Goal: Transaction & Acquisition: Purchase product/service

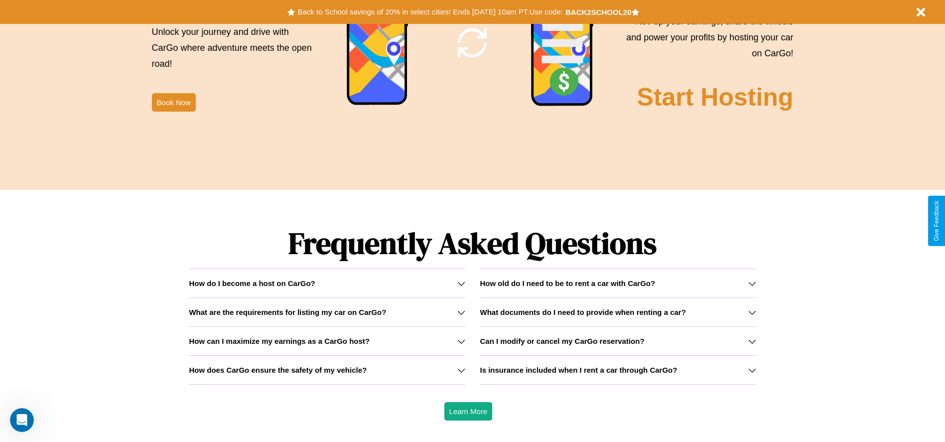
scroll to position [1429, 0]
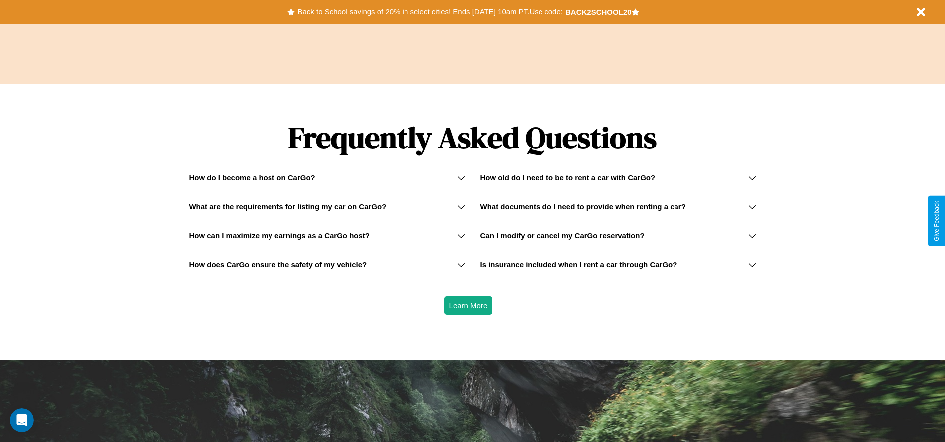
click at [327, 264] on h3 "How does CarGo ensure the safety of my vehicle?" at bounding box center [278, 264] width 178 height 8
click at [618, 264] on h3 "Is insurance included when I rent a car through CarGo?" at bounding box center [578, 264] width 197 height 8
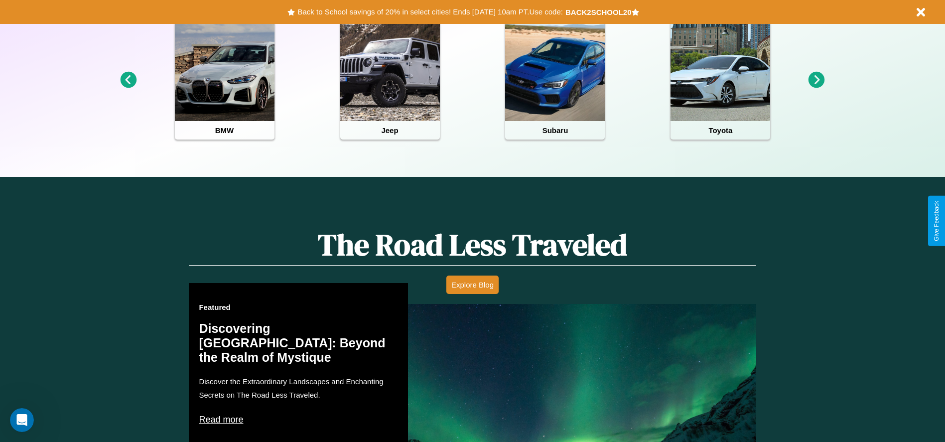
scroll to position [0, 0]
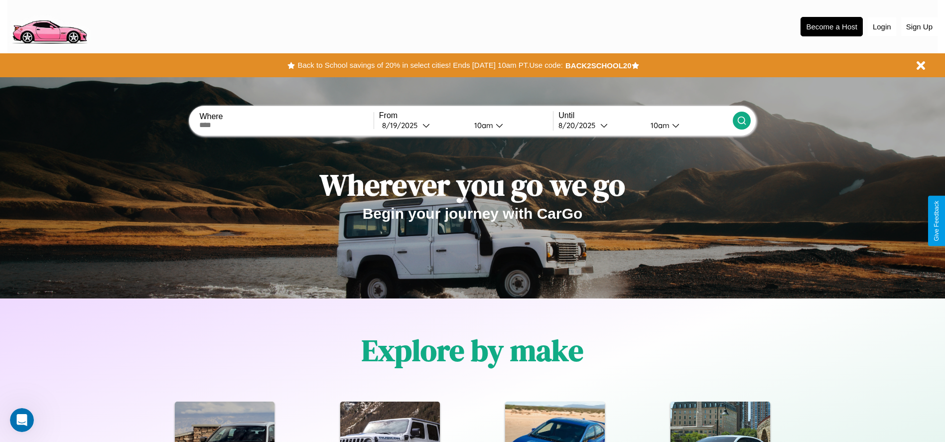
click at [286, 125] on input "text" at bounding box center [286, 125] width 174 height 8
type input "*******"
click at [422, 125] on div "8 / 19 / 2025" at bounding box center [402, 125] width 40 height 9
select select "*"
select select "****"
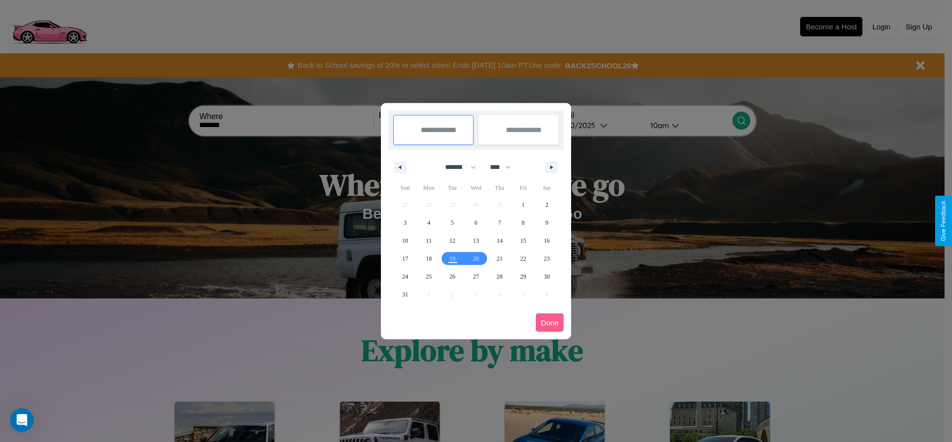
click at [456, 167] on select "******* ******** ***** ***** *** **** **** ****** ********* ******* ******** **…" at bounding box center [459, 167] width 42 height 16
select select "*"
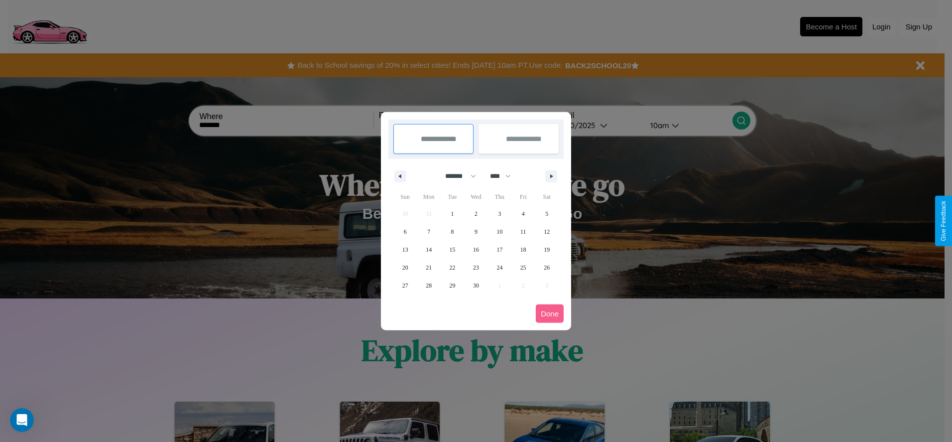
drag, startPoint x: 505, startPoint y: 176, endPoint x: 476, endPoint y: 200, distance: 37.5
click at [505, 176] on select "**** **** **** **** **** **** **** **** **** **** **** **** **** **** **** ****…" at bounding box center [500, 176] width 30 height 16
select select "****"
click at [500, 249] on span "16" at bounding box center [500, 250] width 6 height 18
type input "**********"
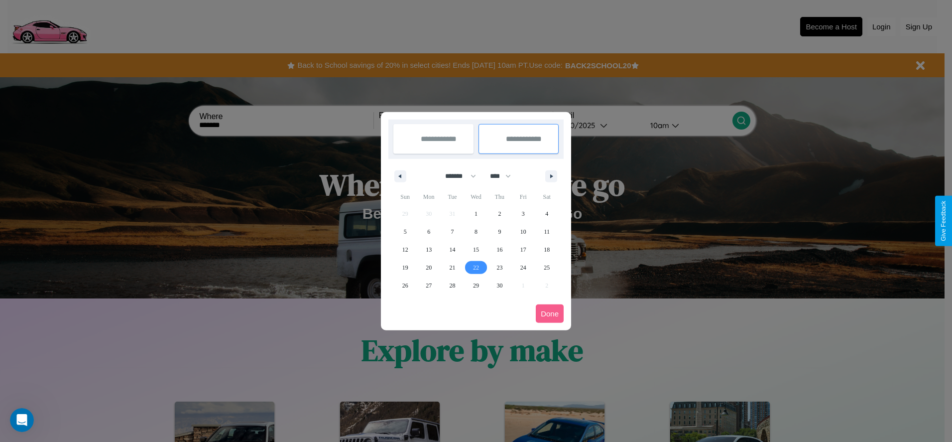
click at [476, 267] on span "22" at bounding box center [476, 268] width 6 height 18
type input "**********"
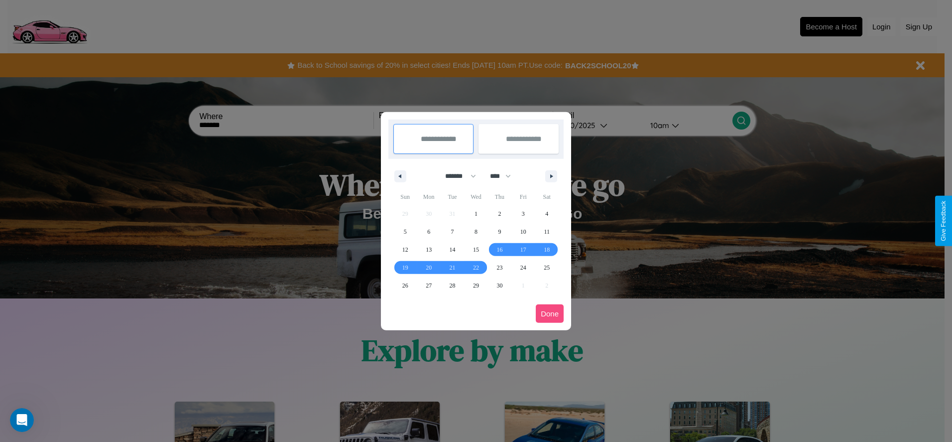
click at [550, 313] on button "Done" at bounding box center [550, 313] width 28 height 18
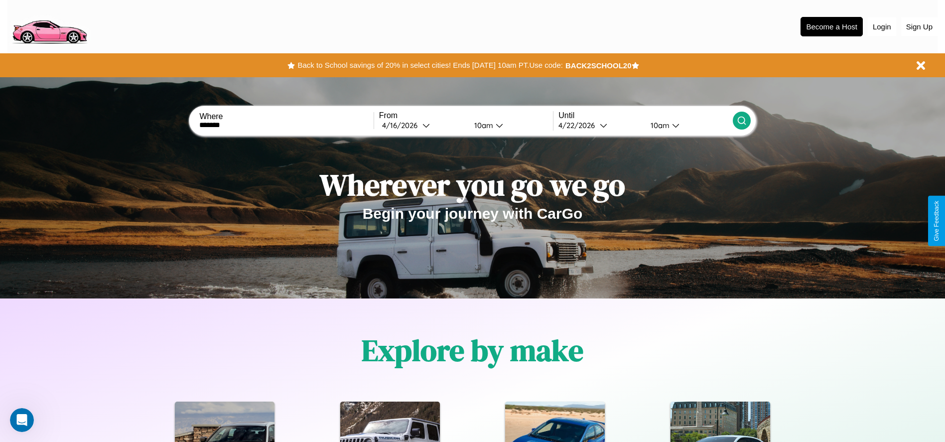
click at [482, 125] on div "10am" at bounding box center [482, 125] width 26 height 9
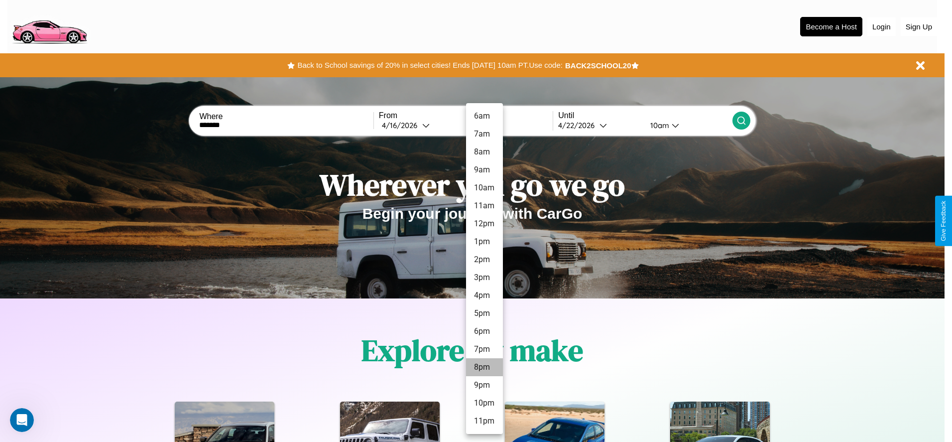
click at [484, 367] on li "8pm" at bounding box center [484, 367] width 37 height 18
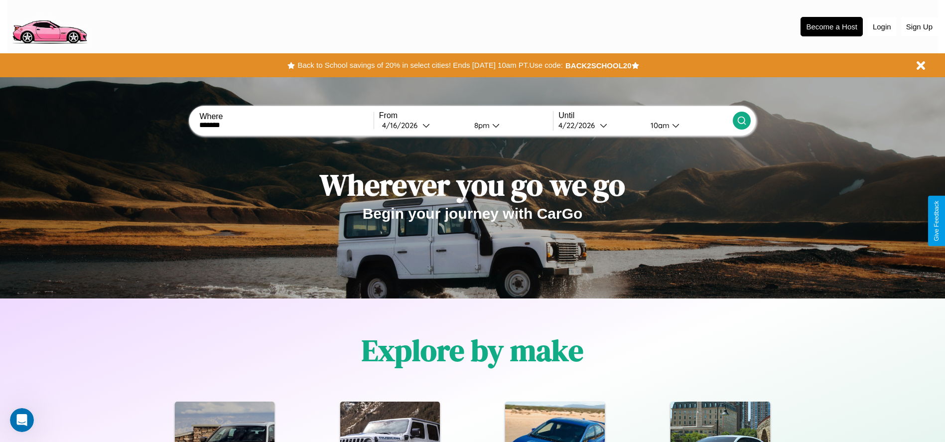
click at [741, 121] on icon at bounding box center [742, 121] width 10 height 10
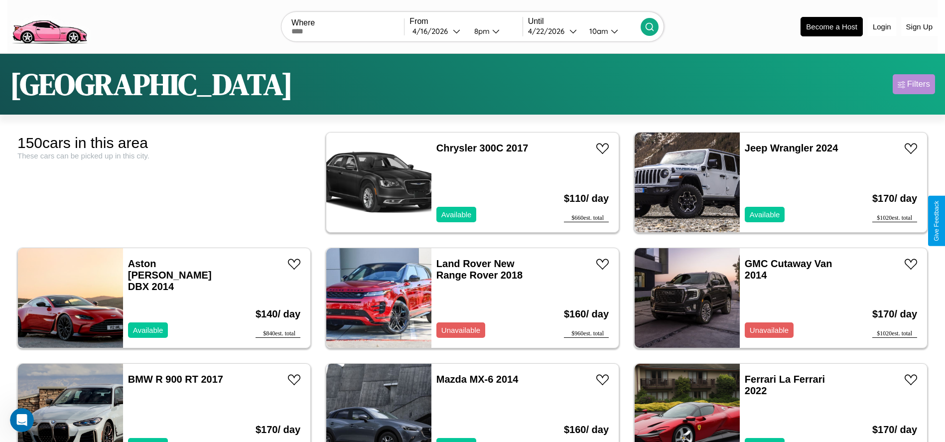
click at [913, 84] on div "Filters" at bounding box center [918, 84] width 23 height 10
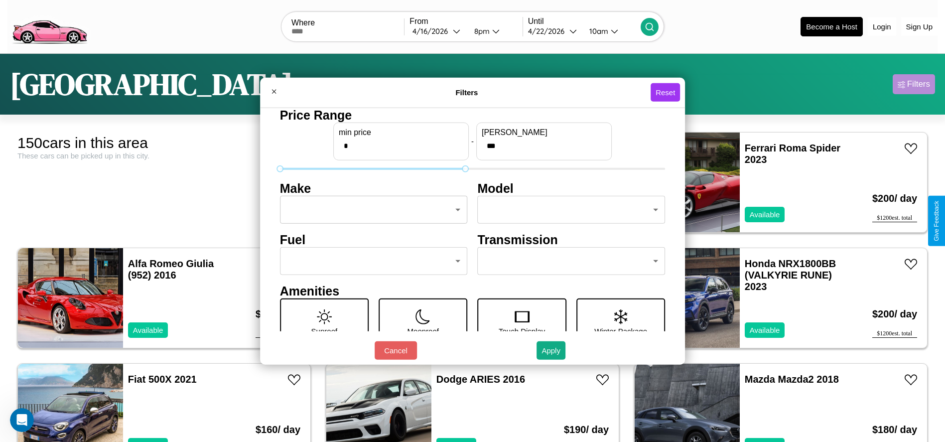
type input "***"
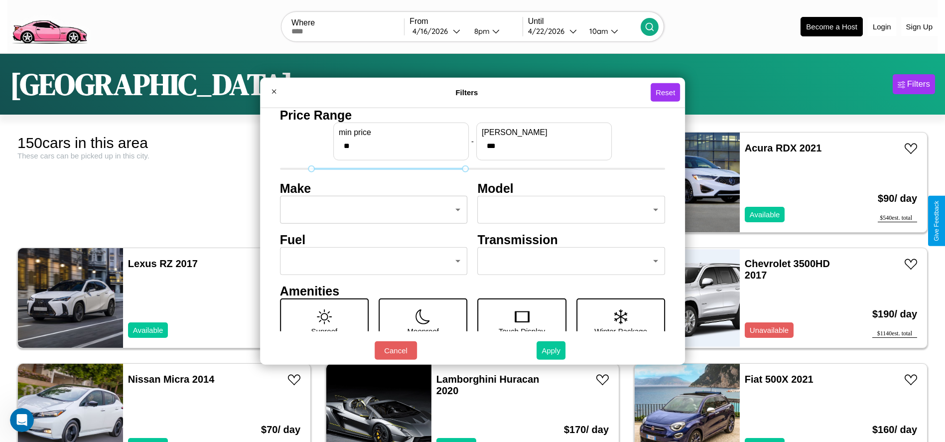
type input "**"
click at [551, 350] on button "Apply" at bounding box center [550, 350] width 29 height 18
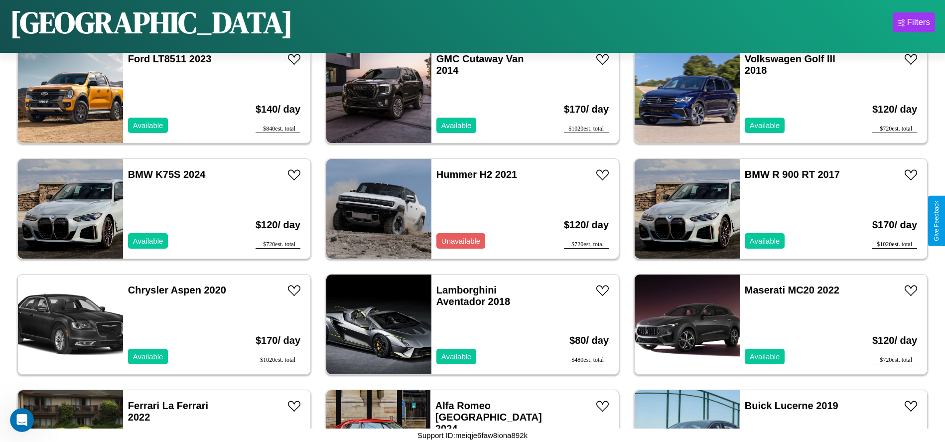
scroll to position [573, 0]
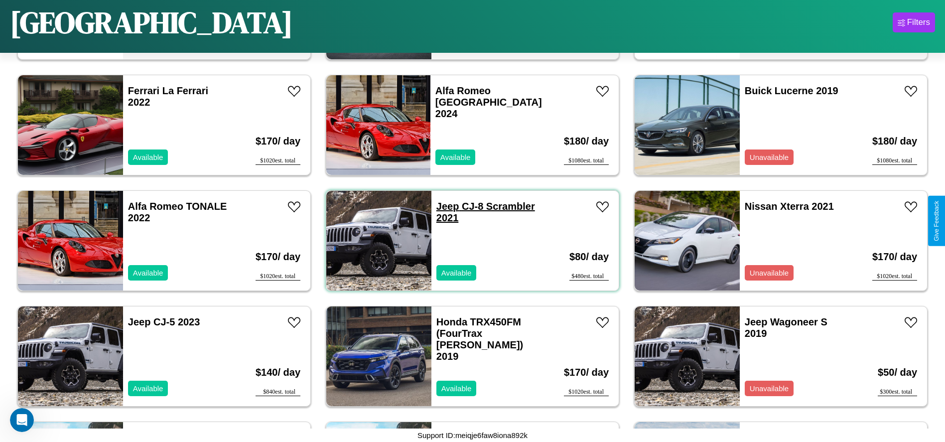
click at [444, 206] on link "Jeep CJ-8 Scrambler 2021" at bounding box center [485, 212] width 99 height 22
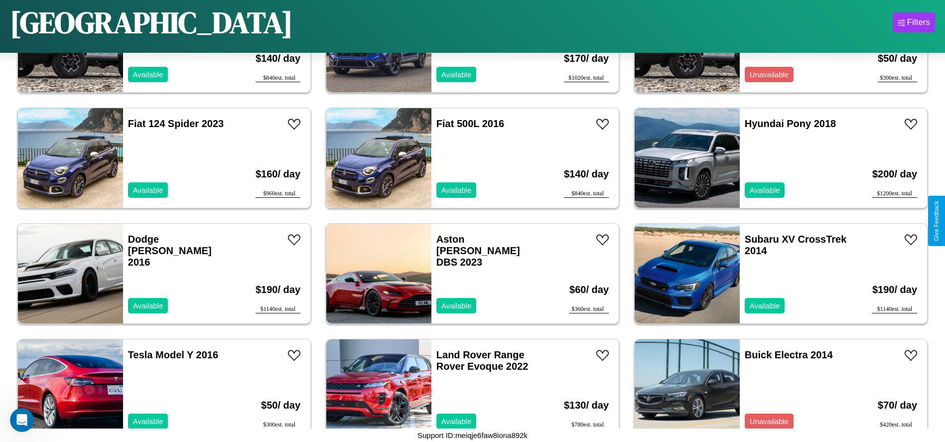
scroll to position [1613, 0]
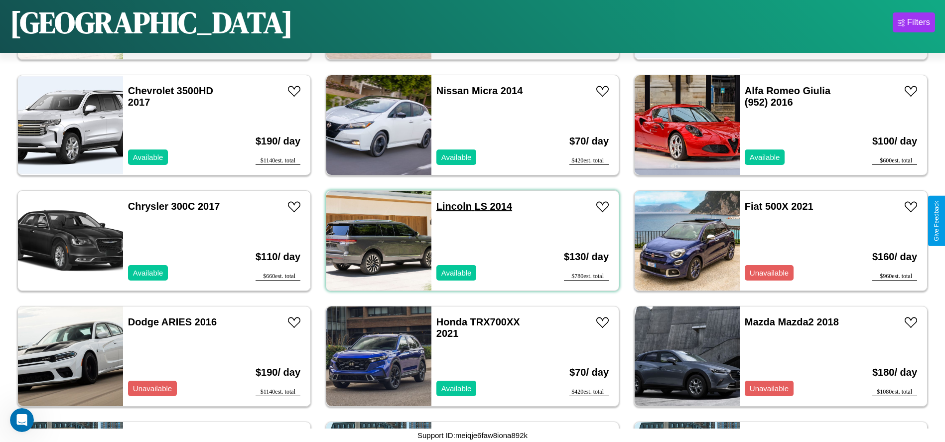
click at [450, 206] on link "Lincoln LS 2014" at bounding box center [474, 206] width 76 height 11
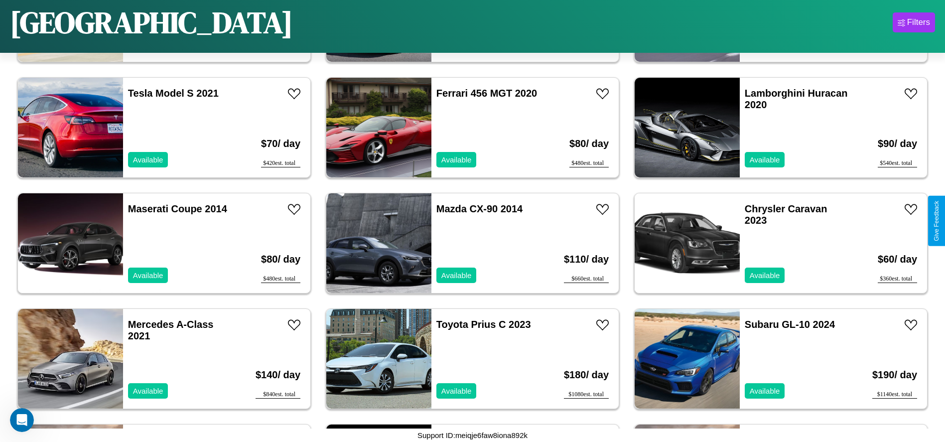
scroll to position [3809, 0]
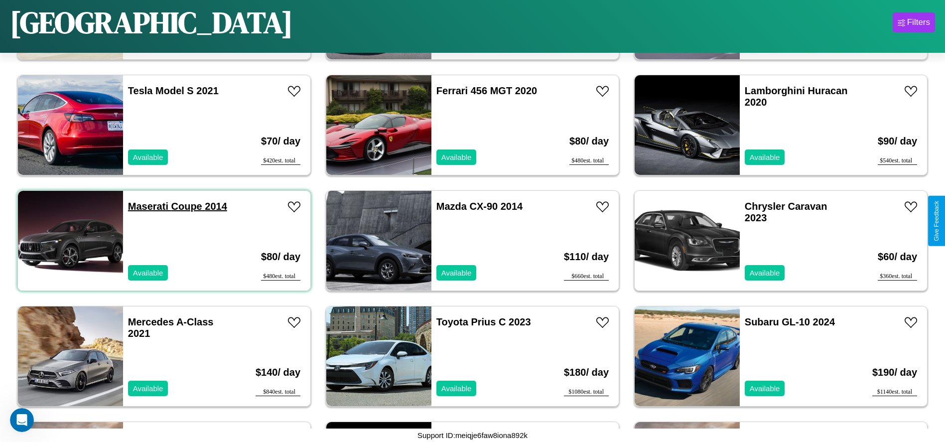
click at [147, 206] on link "Maserati Coupe 2014" at bounding box center [177, 206] width 99 height 11
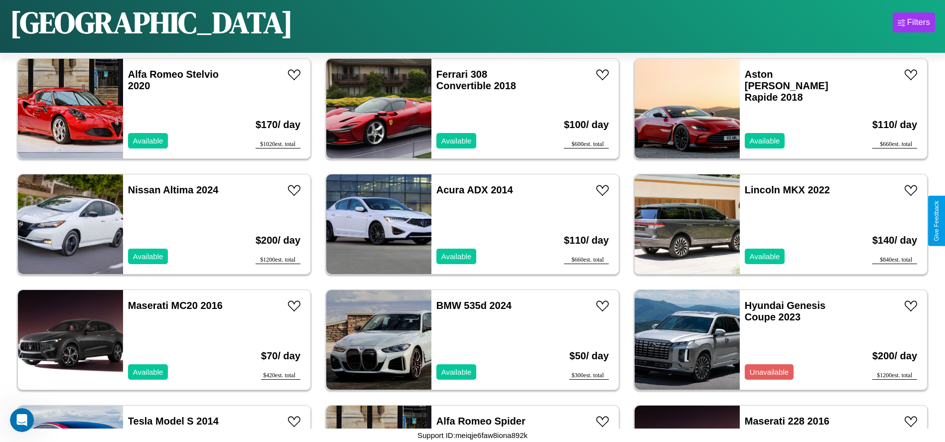
scroll to position [3000, 0]
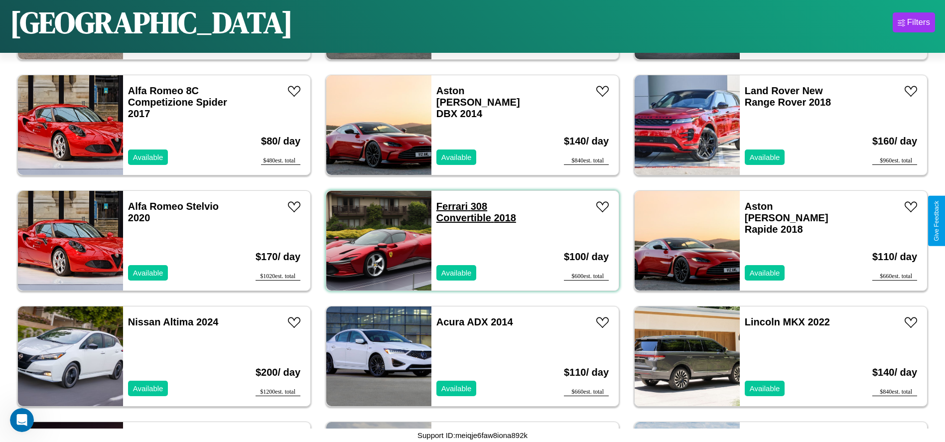
click at [448, 206] on link "Ferrari 308 Convertible 2018" at bounding box center [476, 212] width 80 height 22
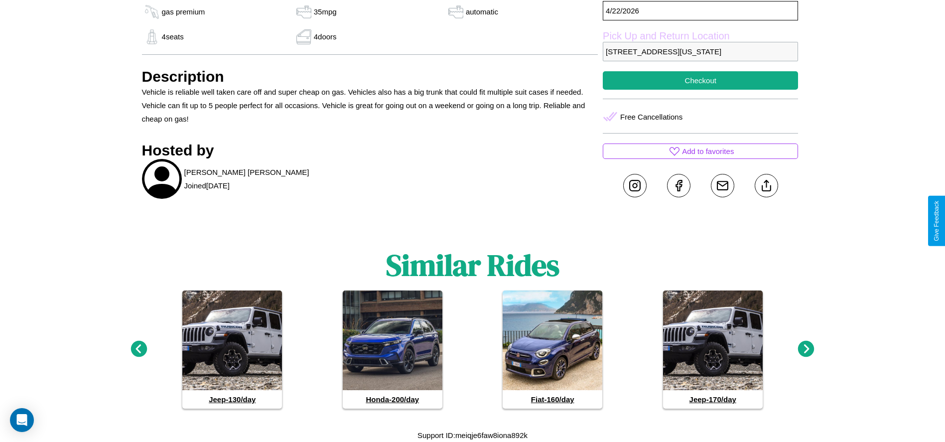
scroll to position [331, 0]
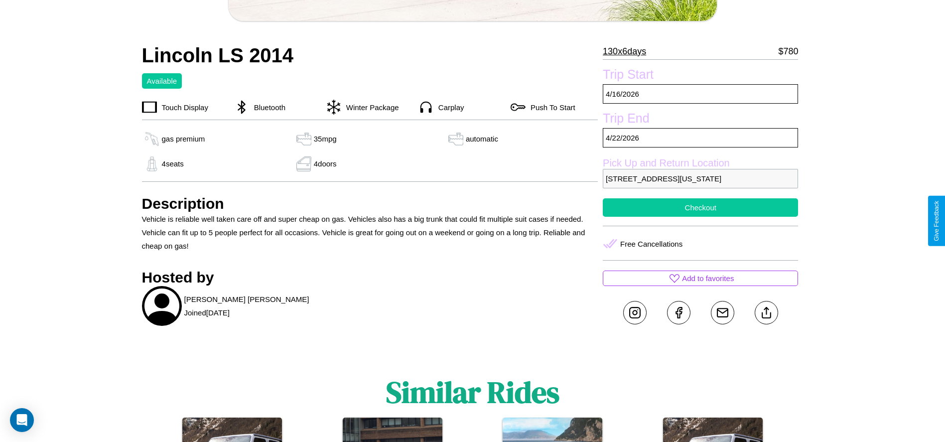
click at [700, 217] on button "Checkout" at bounding box center [700, 207] width 195 height 18
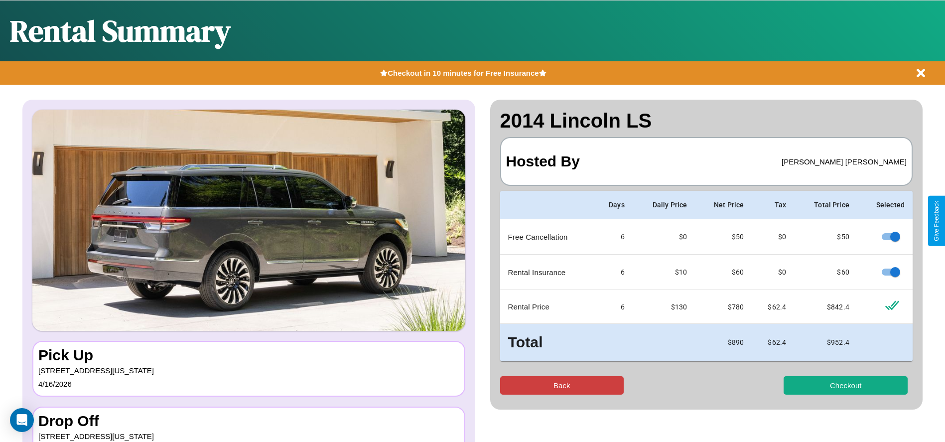
click at [561, 385] on button "Back" at bounding box center [562, 385] width 124 height 18
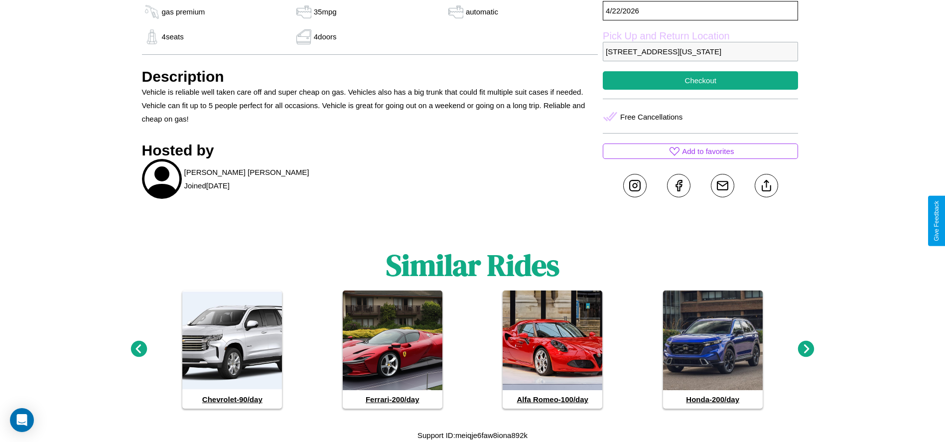
scroll to position [472, 0]
click at [806, 349] on icon at bounding box center [806, 349] width 16 height 16
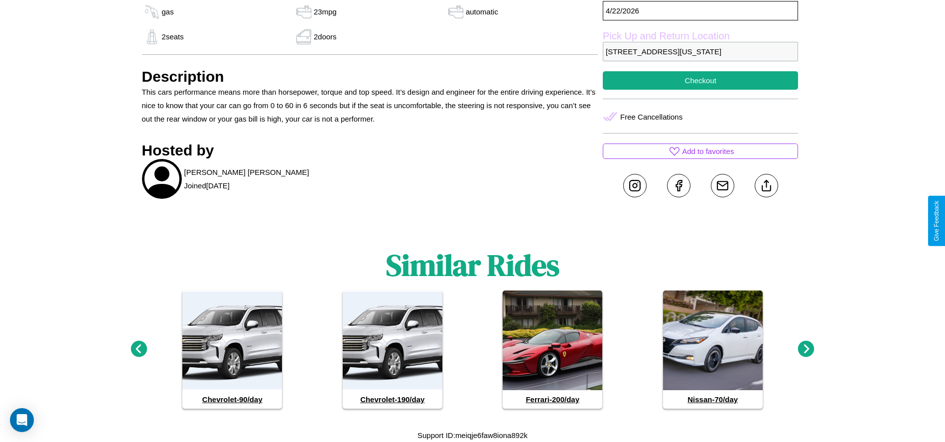
scroll to position [410, 0]
click at [806, 349] on icon at bounding box center [806, 349] width 16 height 16
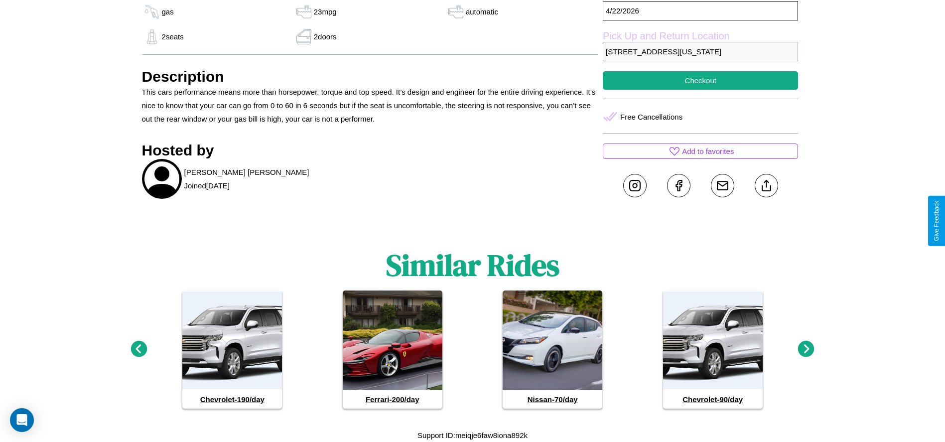
click at [806, 349] on icon at bounding box center [806, 349] width 16 height 16
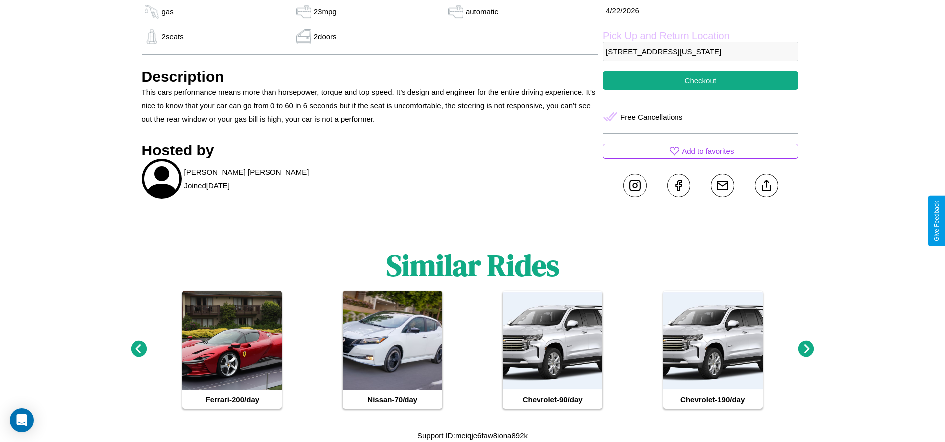
click at [806, 349] on icon at bounding box center [806, 349] width 16 height 16
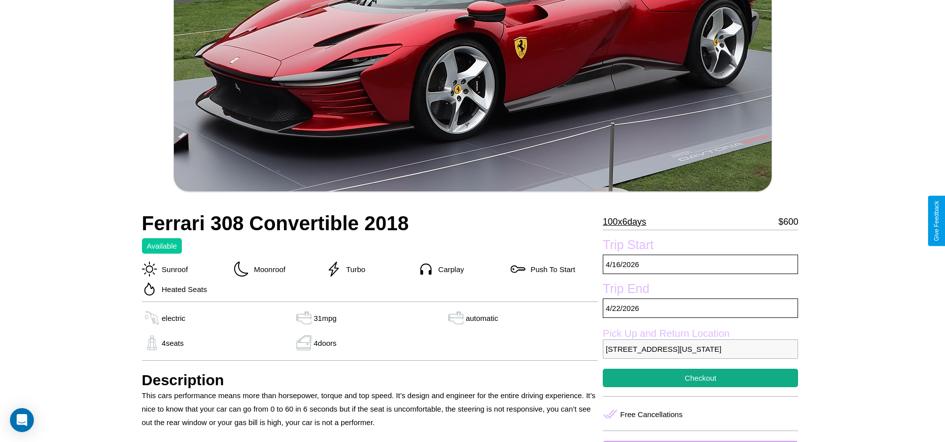
scroll to position [261, 0]
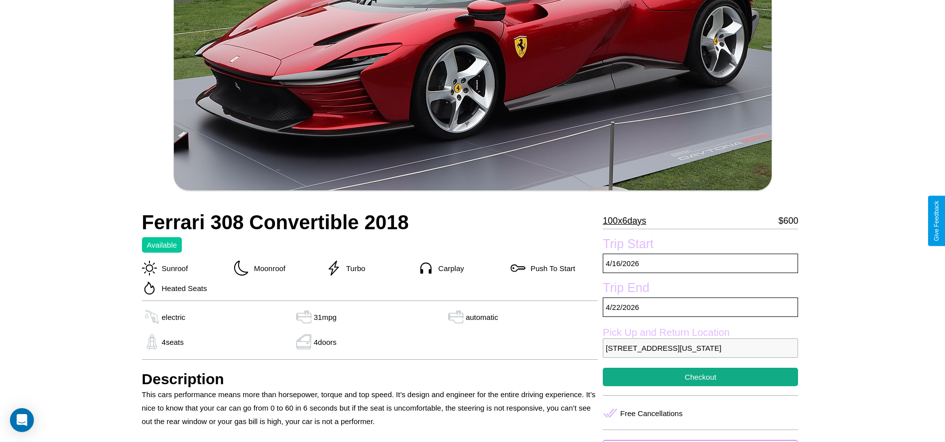
click at [628, 221] on p "100 x 6 days" at bounding box center [624, 221] width 43 height 16
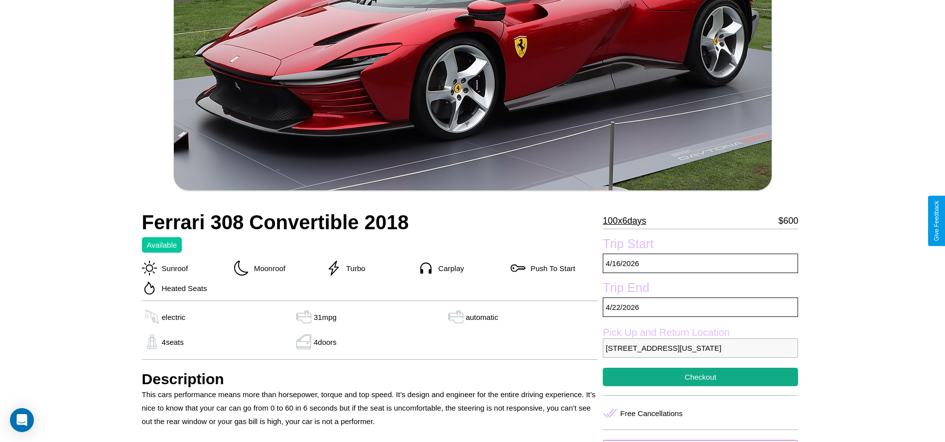
click at [628, 221] on p "100 x 6 days" at bounding box center [624, 221] width 43 height 16
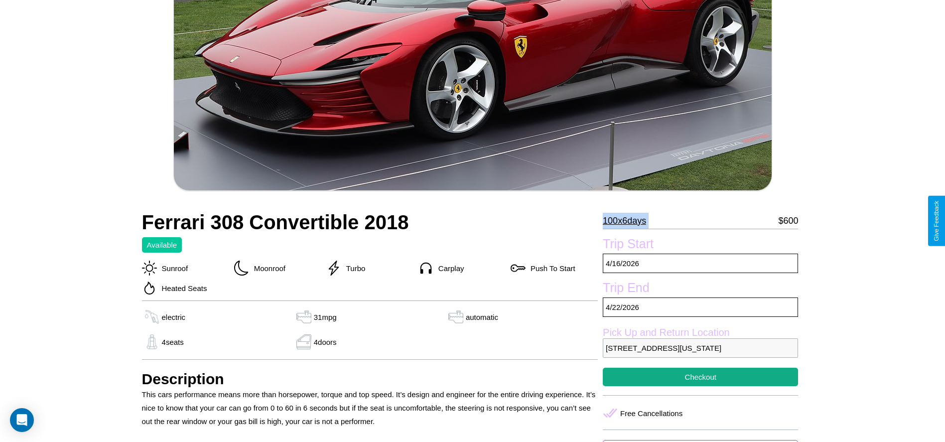
click at [628, 221] on p "100 x 6 days" at bounding box center [624, 221] width 43 height 16
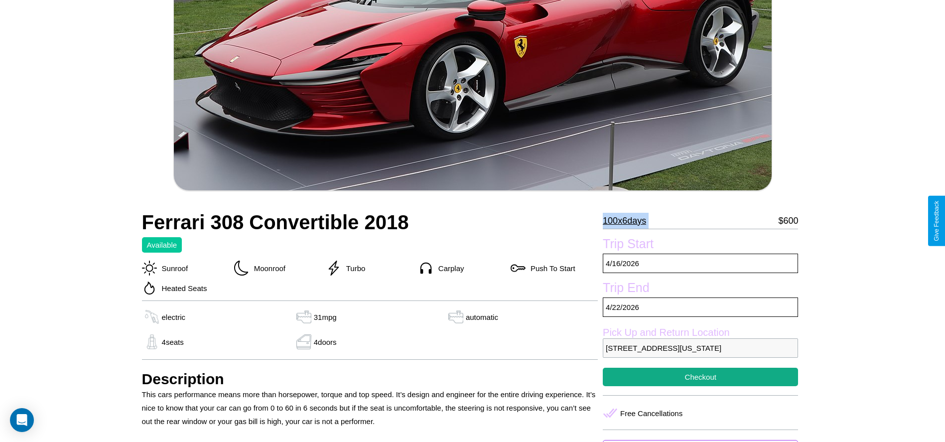
click at [628, 221] on p "100 x 6 days" at bounding box center [624, 221] width 43 height 16
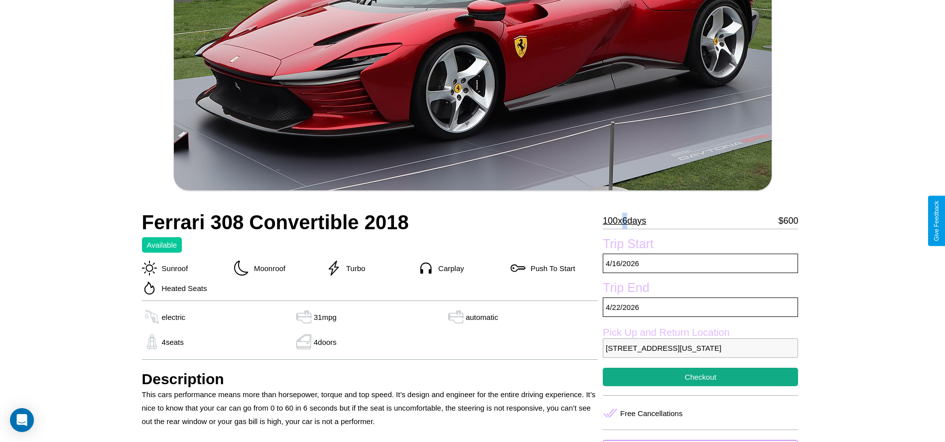
click at [628, 221] on p "100 x 6 days" at bounding box center [624, 221] width 43 height 16
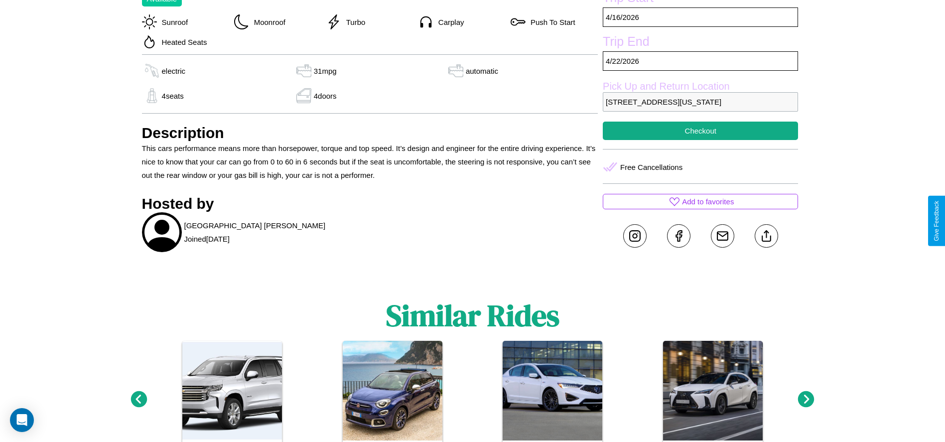
scroll to position [522, 0]
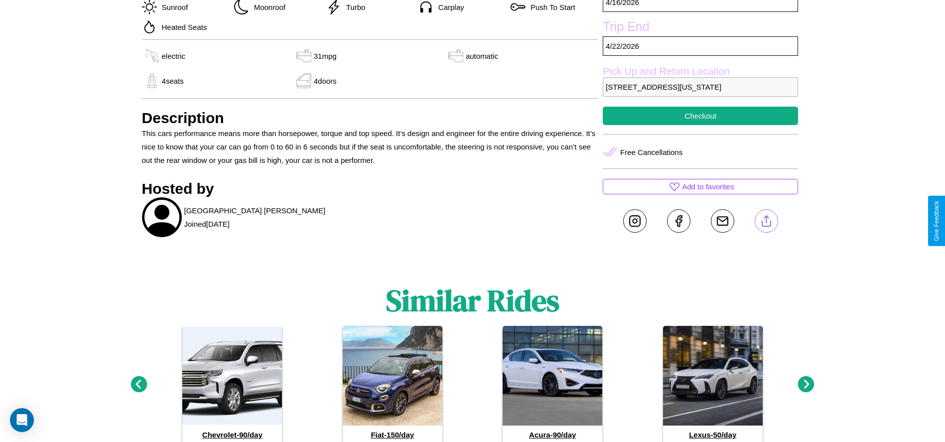
click at [766, 221] on line at bounding box center [766, 219] width 0 height 7
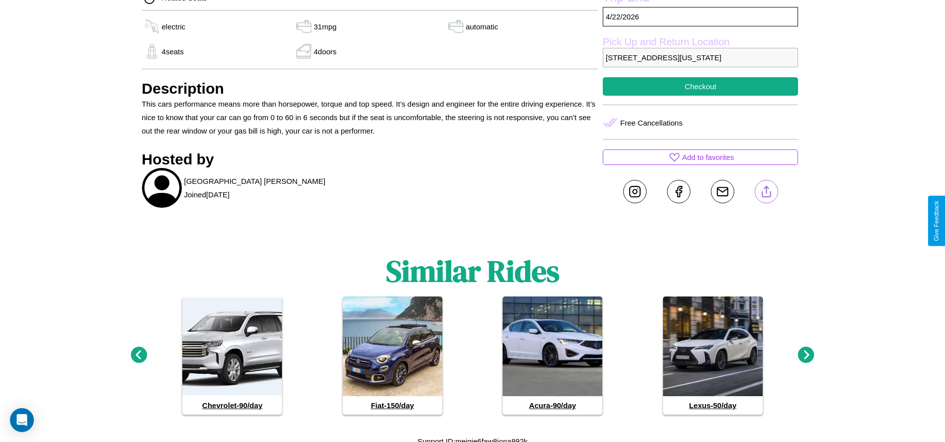
scroll to position [558, 0]
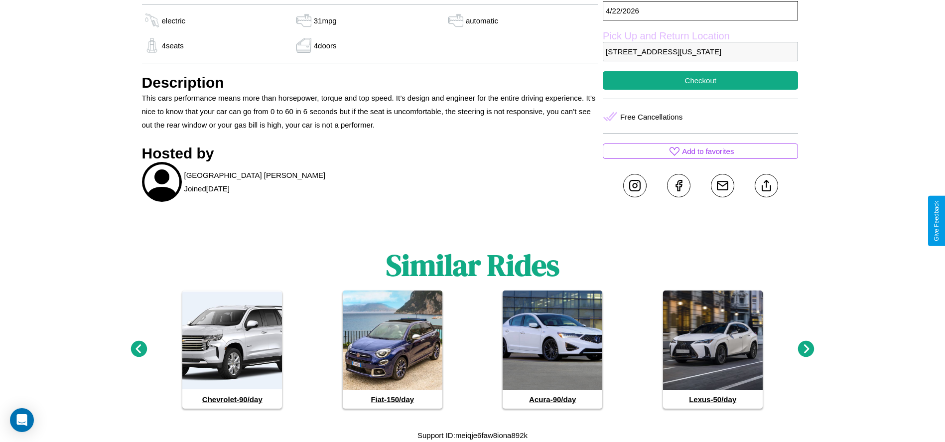
click at [806, 349] on icon at bounding box center [806, 349] width 16 height 16
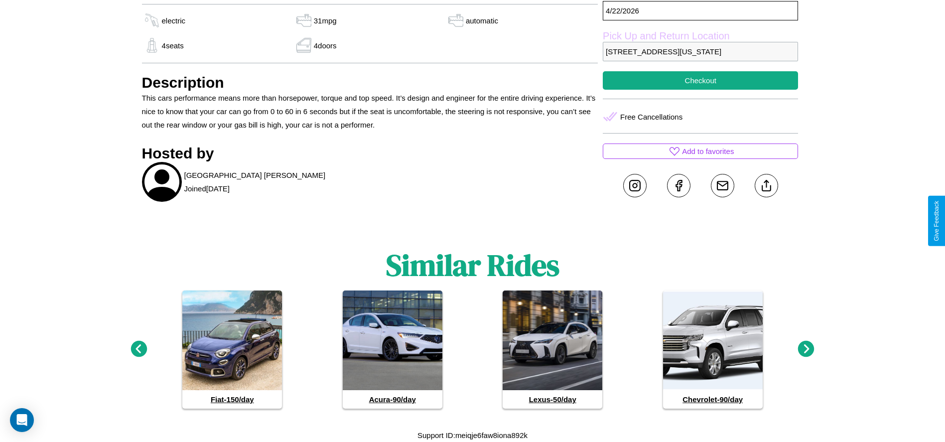
click at [806, 349] on icon at bounding box center [806, 349] width 16 height 16
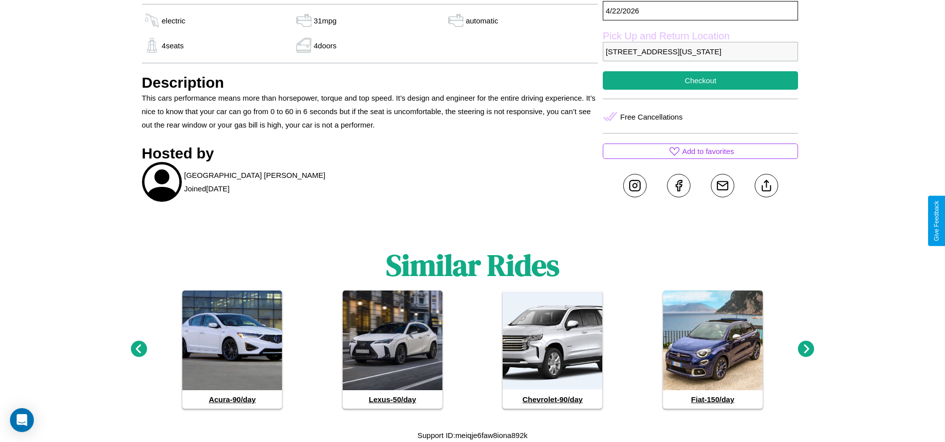
click at [138, 349] on icon at bounding box center [138, 349] width 16 height 16
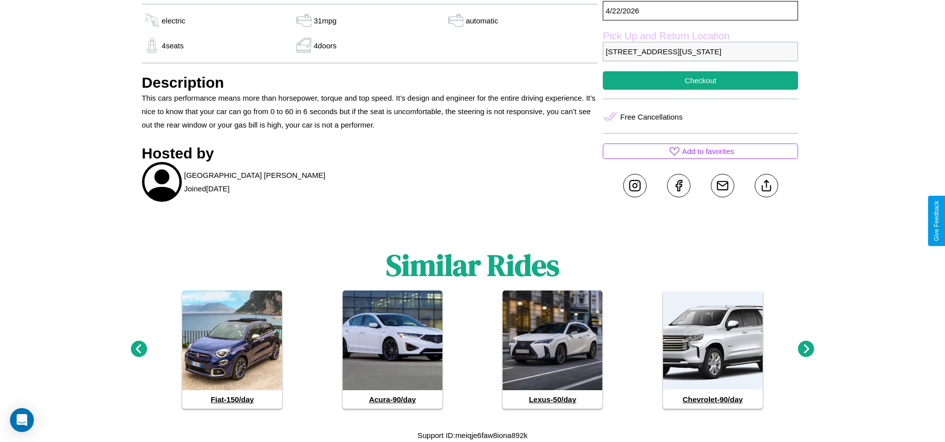
click at [806, 349] on icon at bounding box center [806, 349] width 16 height 16
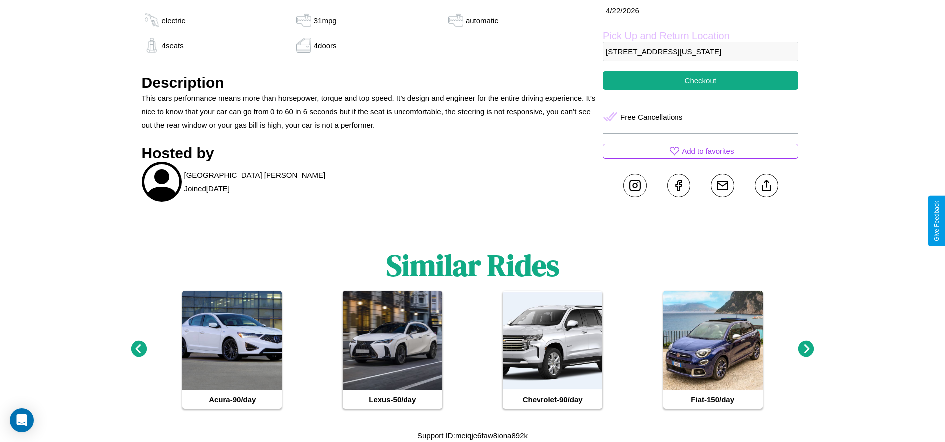
click at [138, 349] on icon at bounding box center [138, 349] width 16 height 16
